Goal: Transaction & Acquisition: Purchase product/service

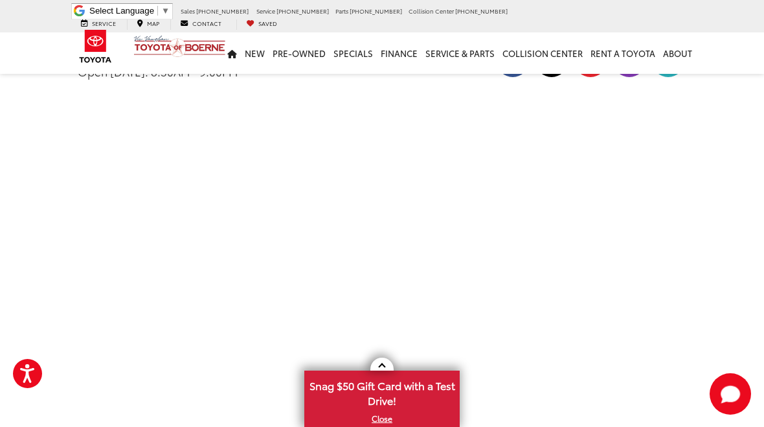
scroll to position [2243, 0]
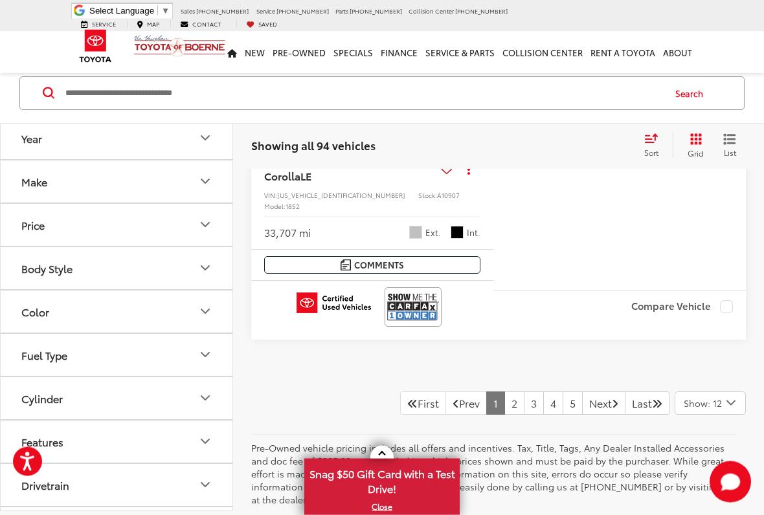
scroll to position [5260, 0]
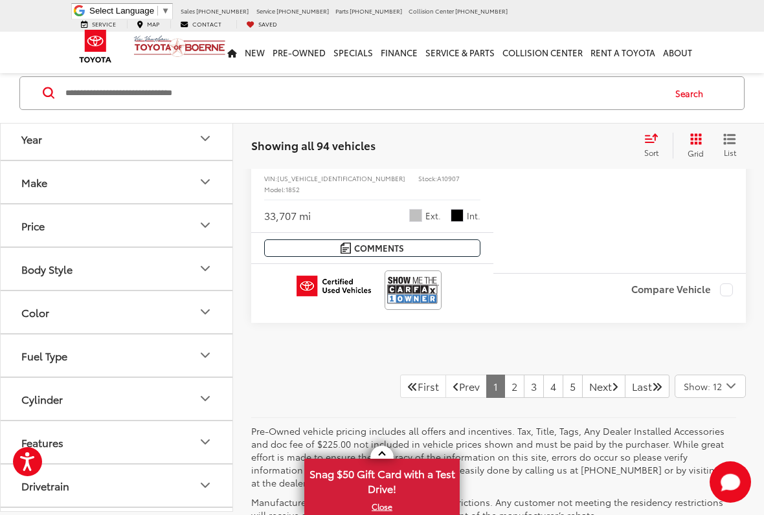
click at [612, 381] on icon "Next Page" at bounding box center [615, 386] width 6 height 10
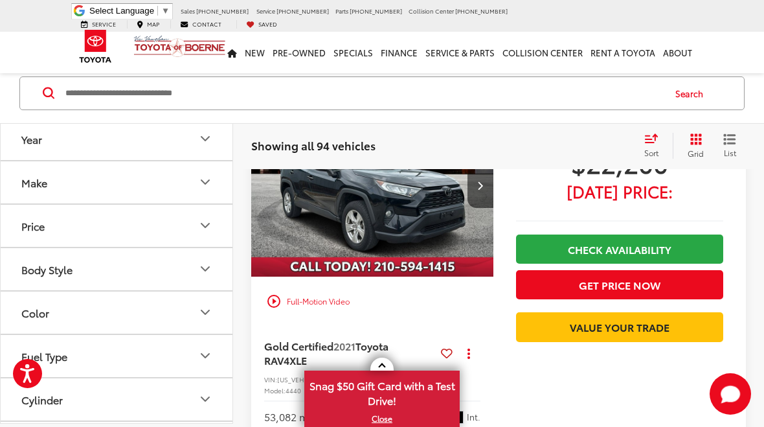
scroll to position [588, 0]
